Goal: Check status

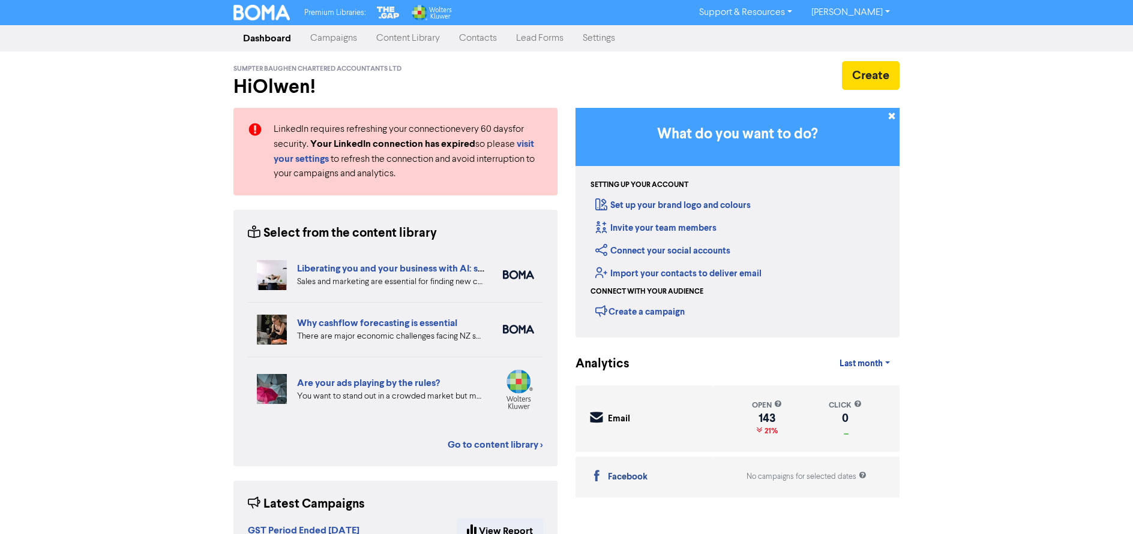
click at [334, 38] on link "Campaigns" at bounding box center [334, 38] width 66 height 24
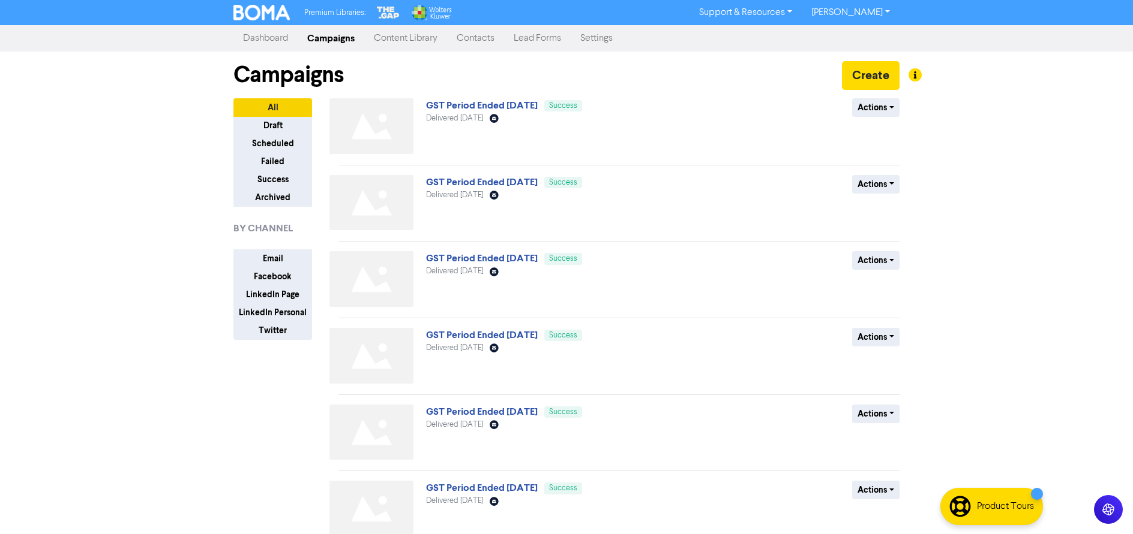
click at [496, 106] on link "GST Period Ended [DATE]" at bounding box center [482, 106] width 112 height 12
